Goal: Task Accomplishment & Management: Manage account settings

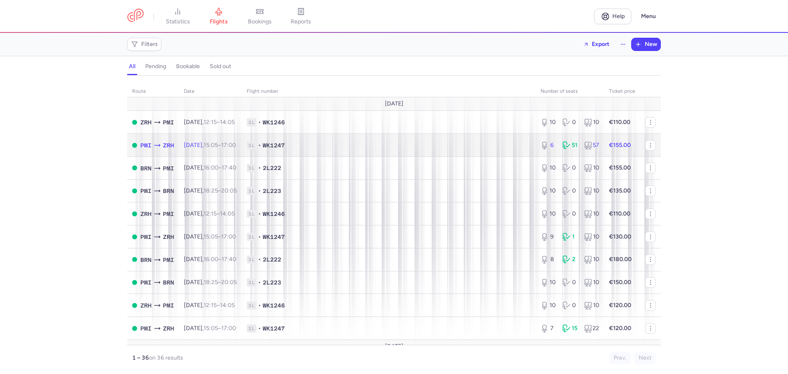
click at [465, 149] on td "1L • WK1247" at bounding box center [389, 145] width 294 height 23
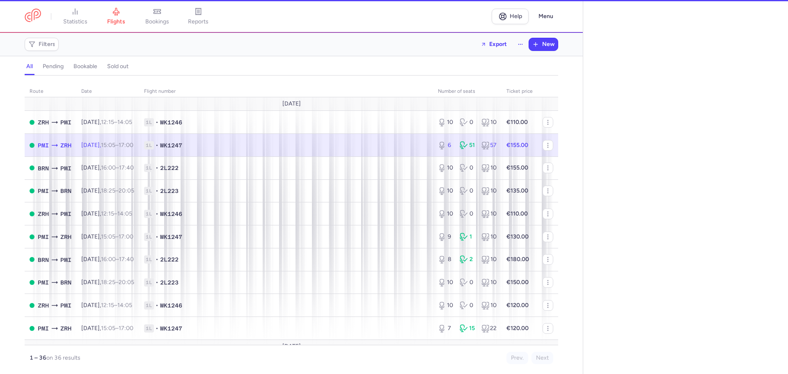
select select "hours"
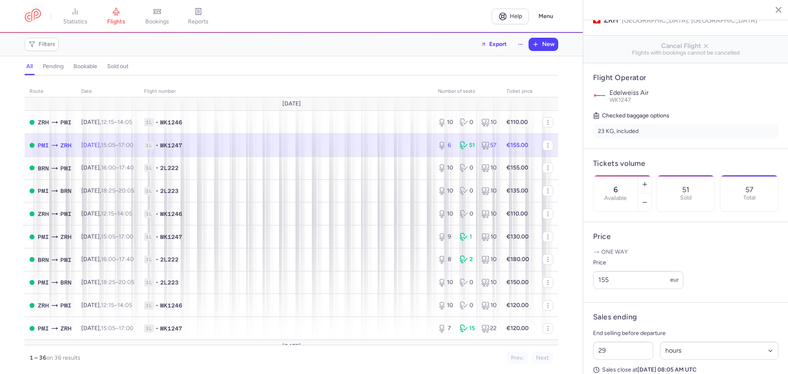
scroll to position [41, 0]
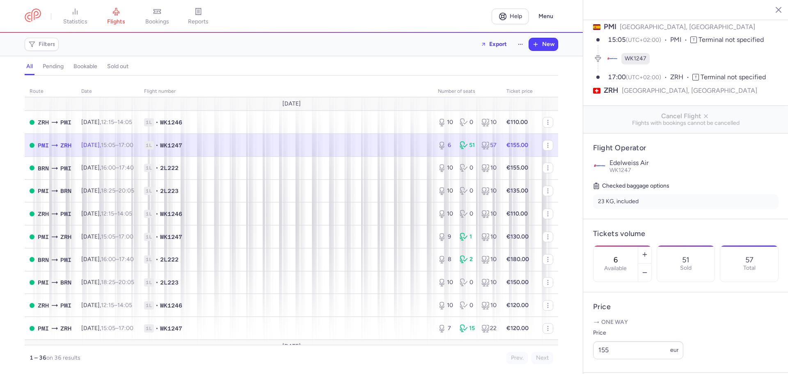
drag, startPoint x: 626, startPoint y: 237, endPoint x: 634, endPoint y: 238, distance: 8.0
click at [625, 255] on input "6" at bounding box center [616, 259] width 20 height 9
click at [617, 354] on span "Save changes" at bounding box center [620, 357] width 41 height 7
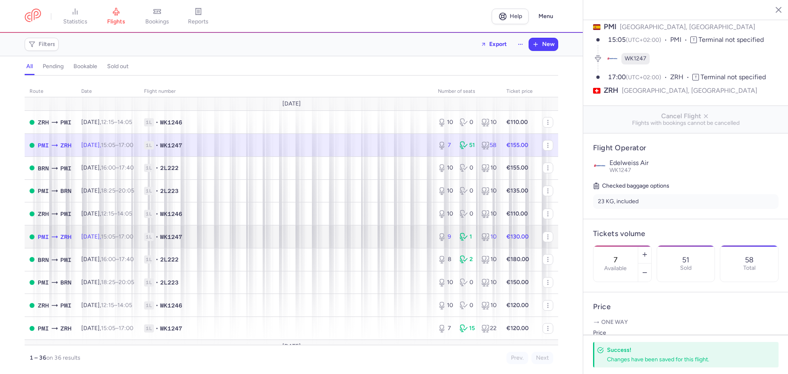
click at [249, 228] on td "1L • WK1247" at bounding box center [286, 236] width 294 height 23
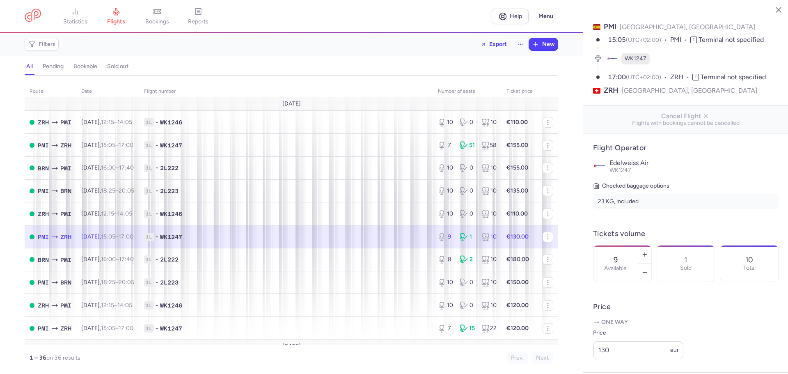
click at [281, 245] on td "1L • WK1247" at bounding box center [286, 236] width 294 height 23
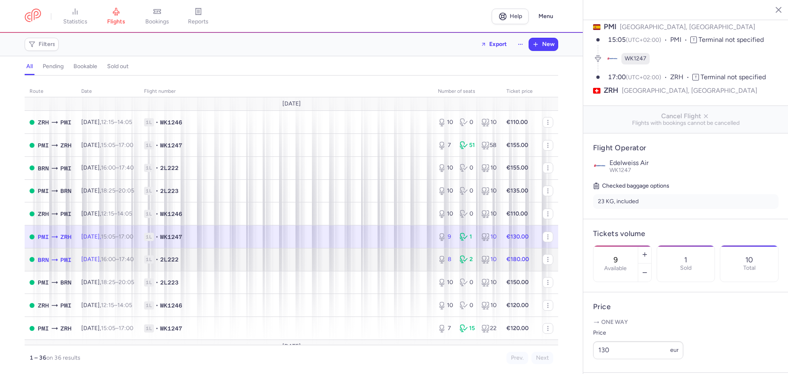
click at [309, 255] on span "1L • 2L222" at bounding box center [286, 259] width 284 height 8
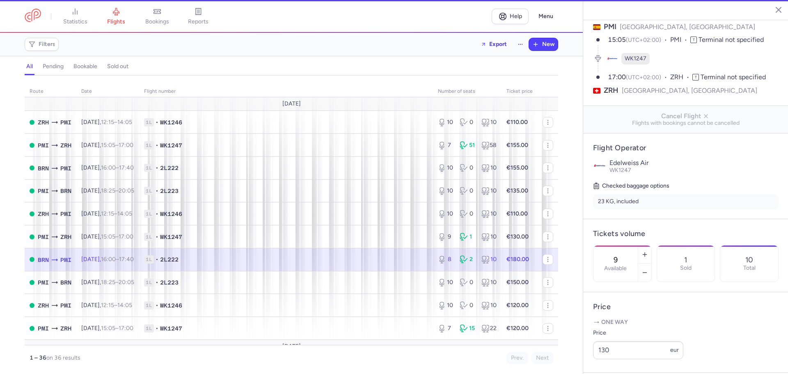
type input "8"
type input "54"
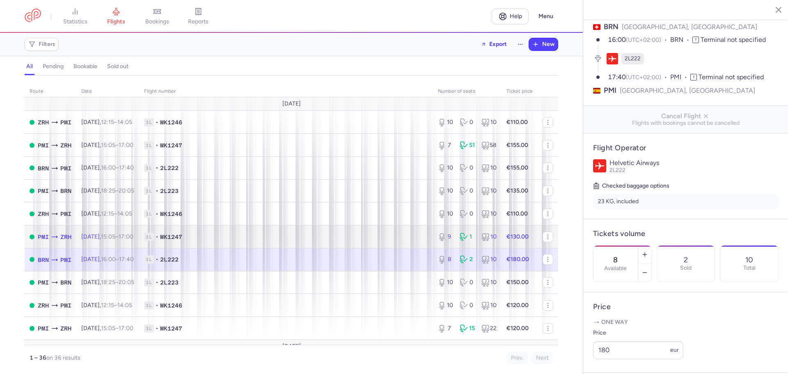
click at [333, 243] on td "1L • WK1247" at bounding box center [286, 236] width 294 height 23
type input "9"
type input "29"
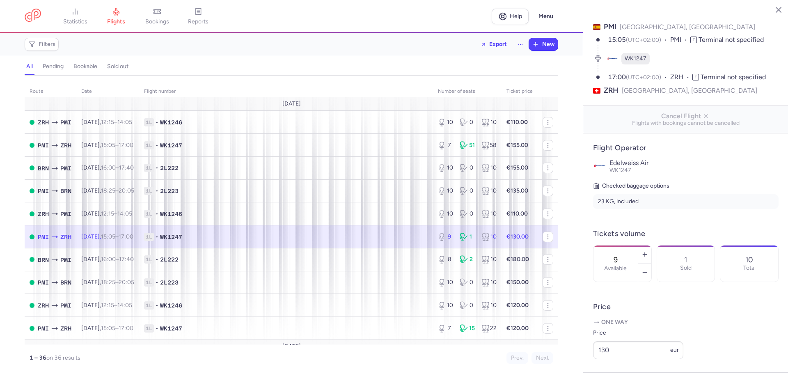
click at [613, 245] on div "9 Available" at bounding box center [615, 263] width 44 height 36
click at [612, 361] on button "Save changes" at bounding box center [620, 358] width 55 height 18
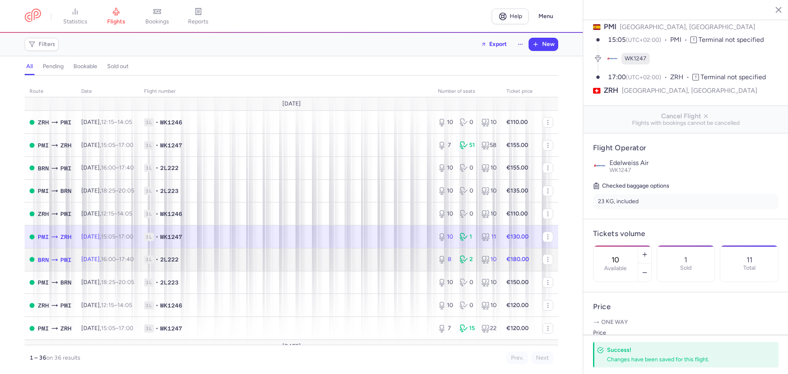
click at [336, 263] on span "1L • 2L222" at bounding box center [286, 259] width 284 height 8
type input "8"
type input "54"
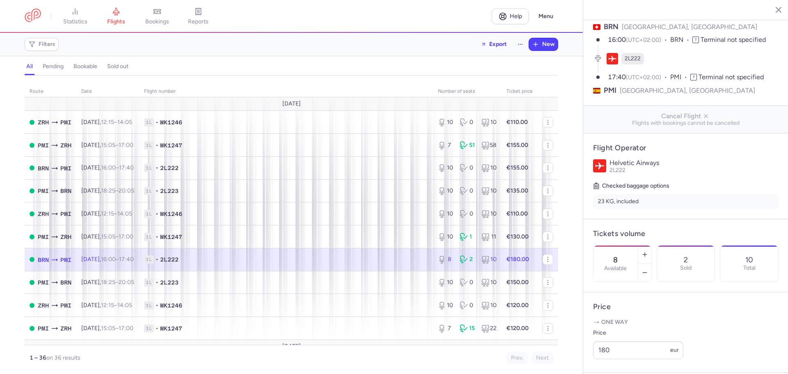
drag, startPoint x: 627, startPoint y: 238, endPoint x: 646, endPoint y: 237, distance: 18.9
click at [638, 245] on div "8 Available" at bounding box center [615, 263] width 44 height 36
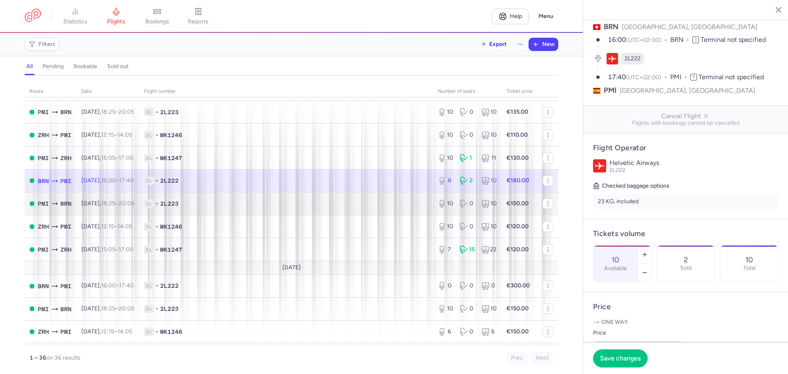
scroll to position [82, 0]
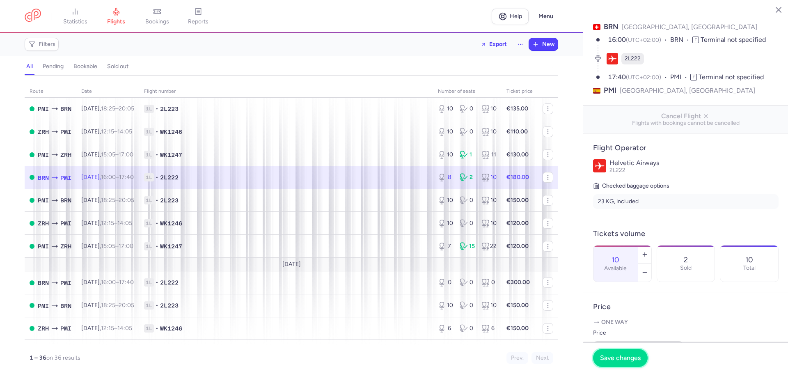
click at [621, 355] on span "Save changes" at bounding box center [620, 357] width 41 height 7
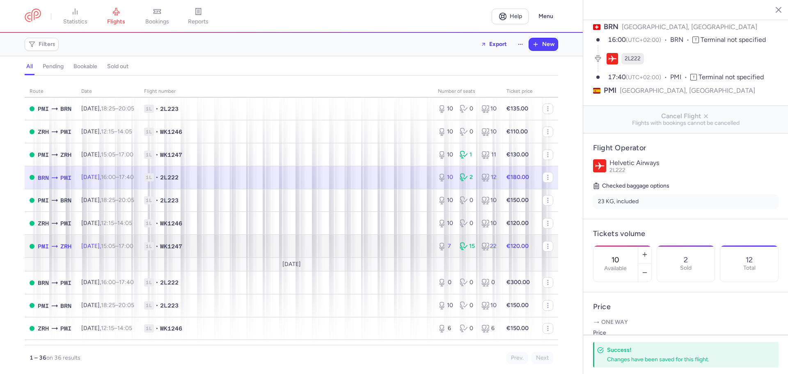
click at [325, 250] on td "1L • WK1247" at bounding box center [286, 246] width 294 height 23
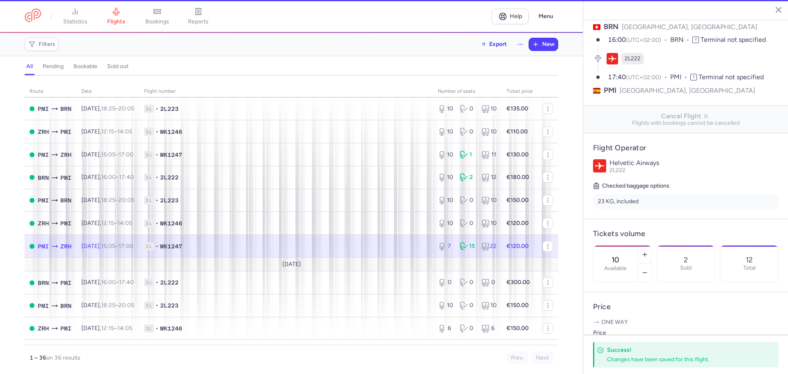
type input "7"
type input "29"
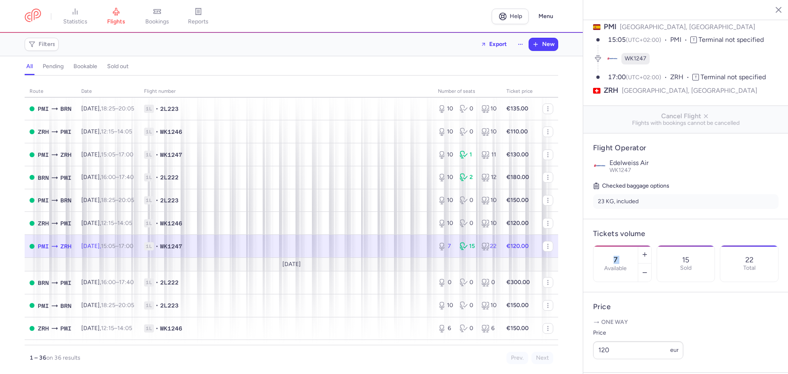
drag, startPoint x: 638, startPoint y: 239, endPoint x: 603, endPoint y: 239, distance: 34.9
click at [603, 245] on div "7 Available" at bounding box center [615, 263] width 44 height 36
type input "10"
click at [631, 357] on span "Save changes" at bounding box center [620, 357] width 41 height 7
